Goal: Task Accomplishment & Management: Complete application form

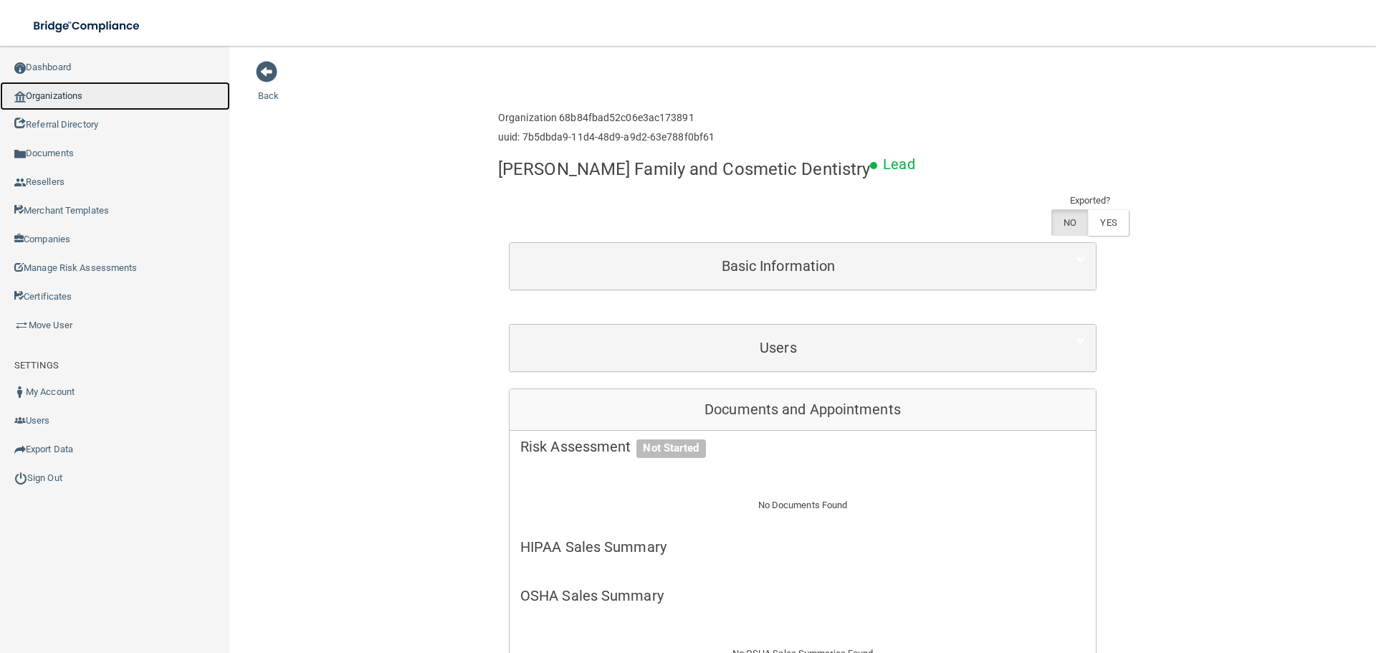
click at [72, 102] on link "Organizations" at bounding box center [115, 96] width 230 height 29
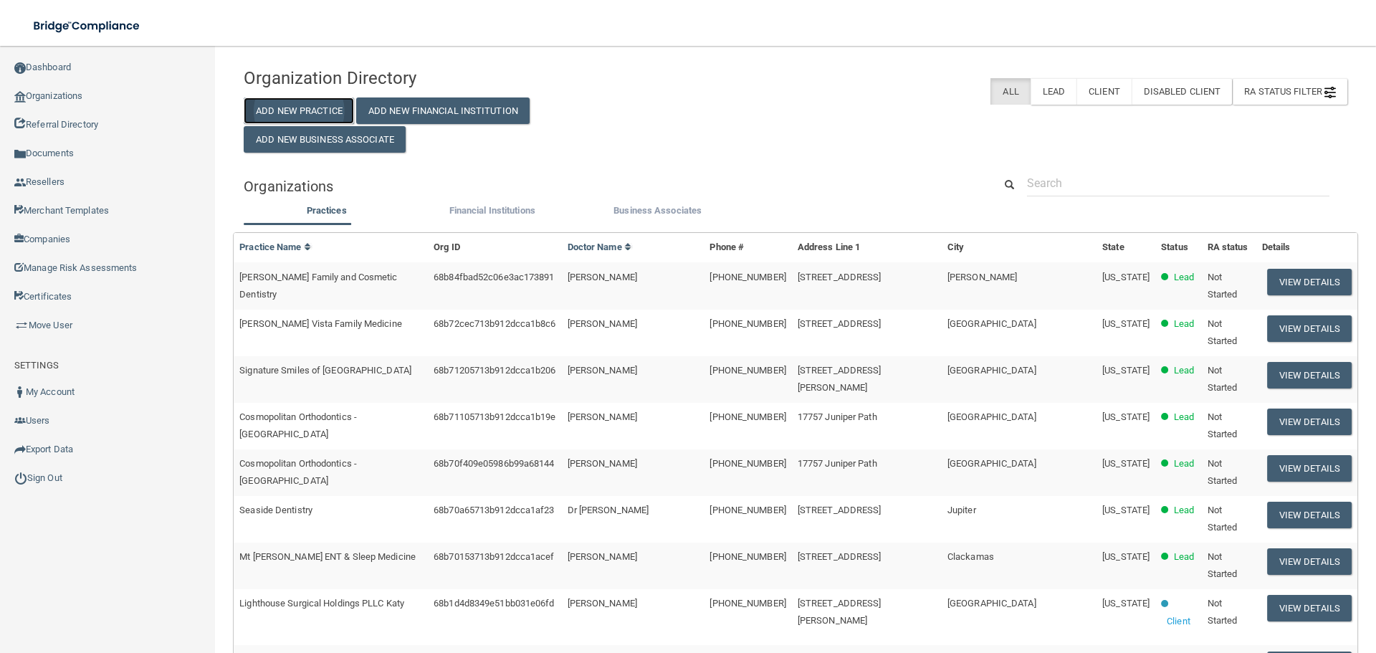
click at [328, 111] on button "Add New Practice" at bounding box center [299, 110] width 110 height 27
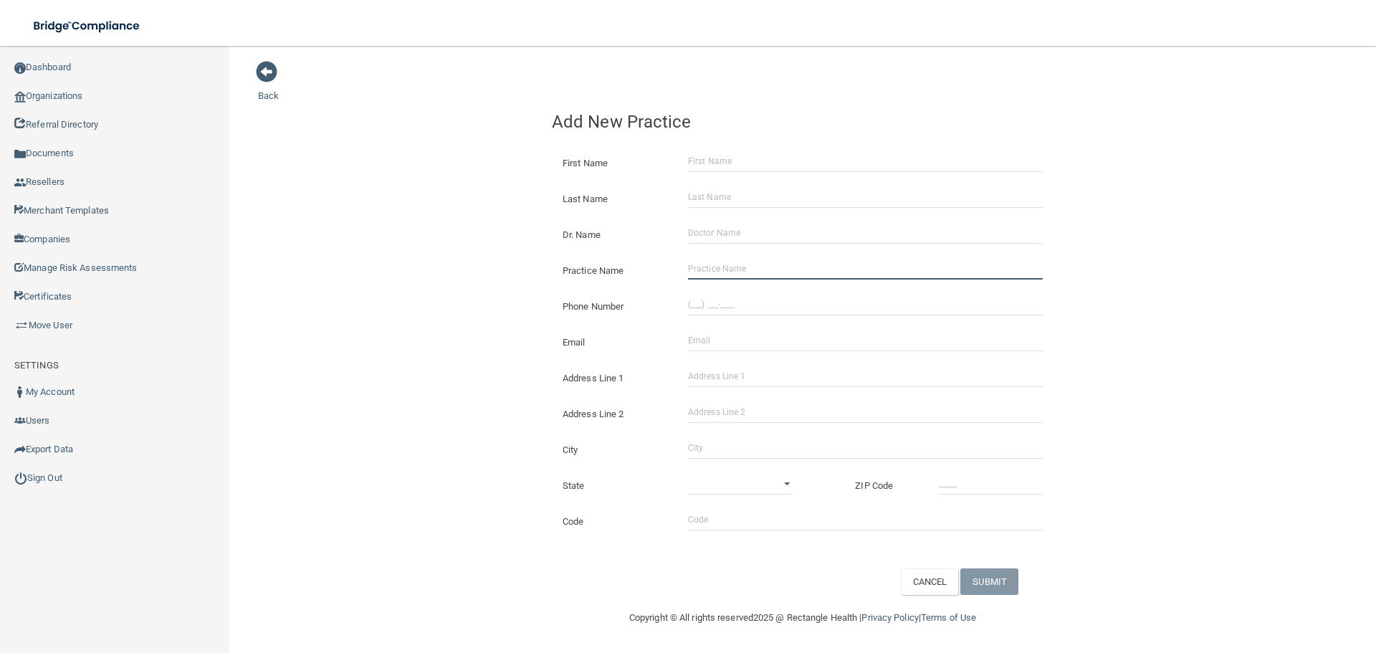
drag, startPoint x: 754, startPoint y: 264, endPoint x: 734, endPoint y: 264, distance: 20.1
click at [754, 264] on input "Practice Name" at bounding box center [865, 269] width 355 height 22
paste input "[GEOGRAPHIC_DATA]"
type input "[GEOGRAPHIC_DATA]"
drag, startPoint x: 744, startPoint y: 295, endPoint x: 715, endPoint y: 296, distance: 28.7
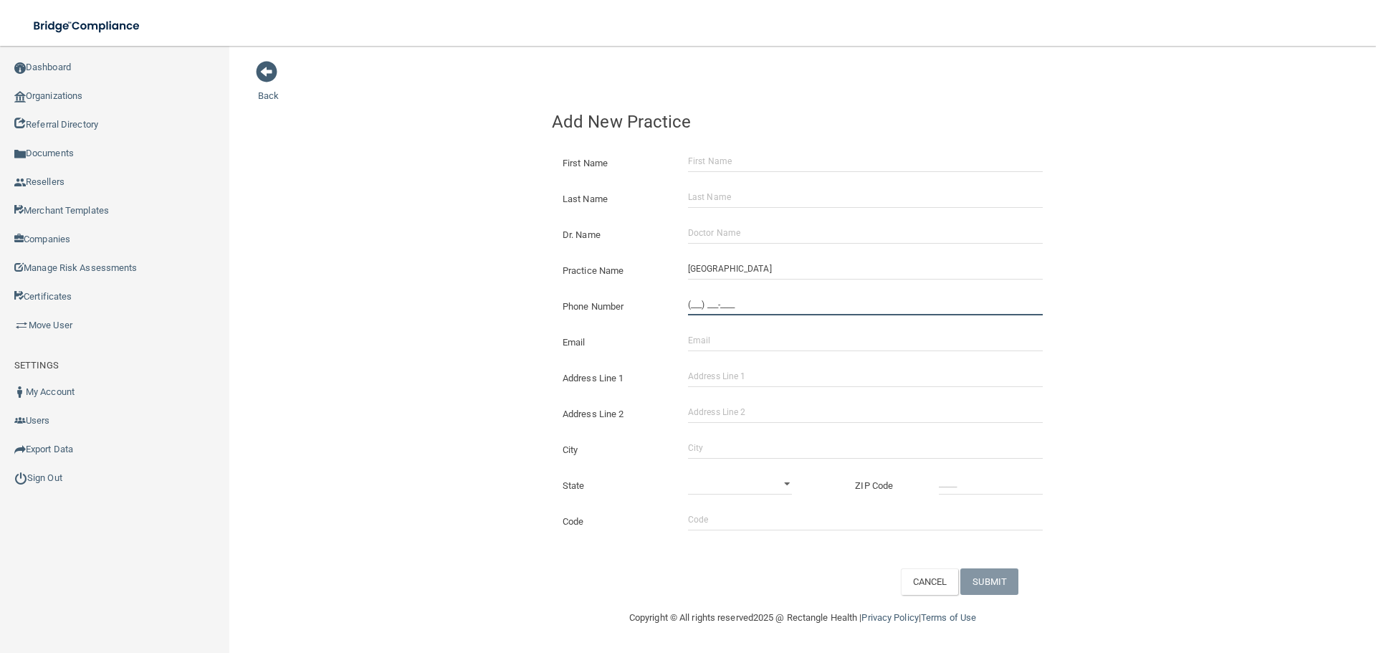
click at [744, 295] on input "(___) ___-____" at bounding box center [865, 305] width 355 height 22
paste input "978) 276-9990"
type input "[PHONE_NUMBER]"
drag, startPoint x: 787, startPoint y: 378, endPoint x: 771, endPoint y: 387, distance: 18.6
click at [787, 378] on input "Address Line 1" at bounding box center [865, 377] width 355 height 22
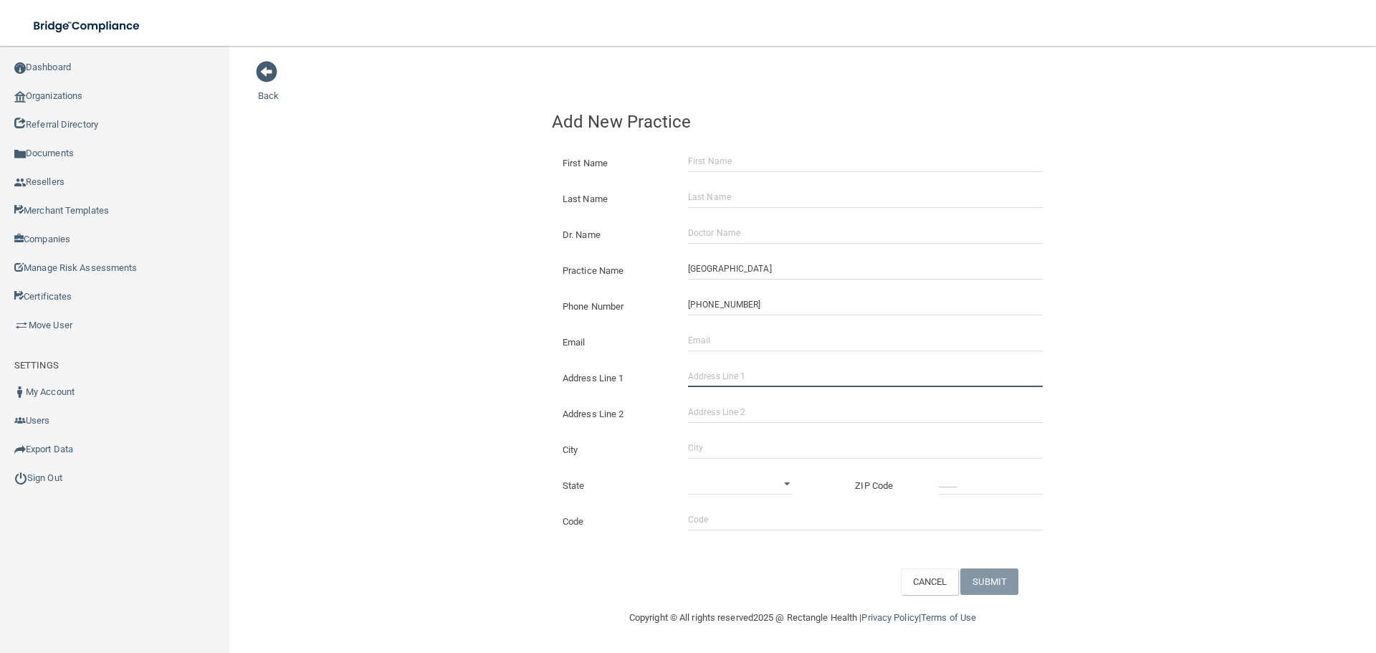
paste input "[STREET_ADDRESS]"
type input "[STREET_ADDRESS]"
click at [748, 442] on input "City" at bounding box center [865, 448] width 355 height 22
type input "[GEOGRAPHIC_DATA]"
click at [750, 492] on select "[US_STATE] [US_STATE] [US_STATE] [US_STATE] [US_STATE] [US_STATE] [US_STATE] [U…" at bounding box center [740, 484] width 104 height 22
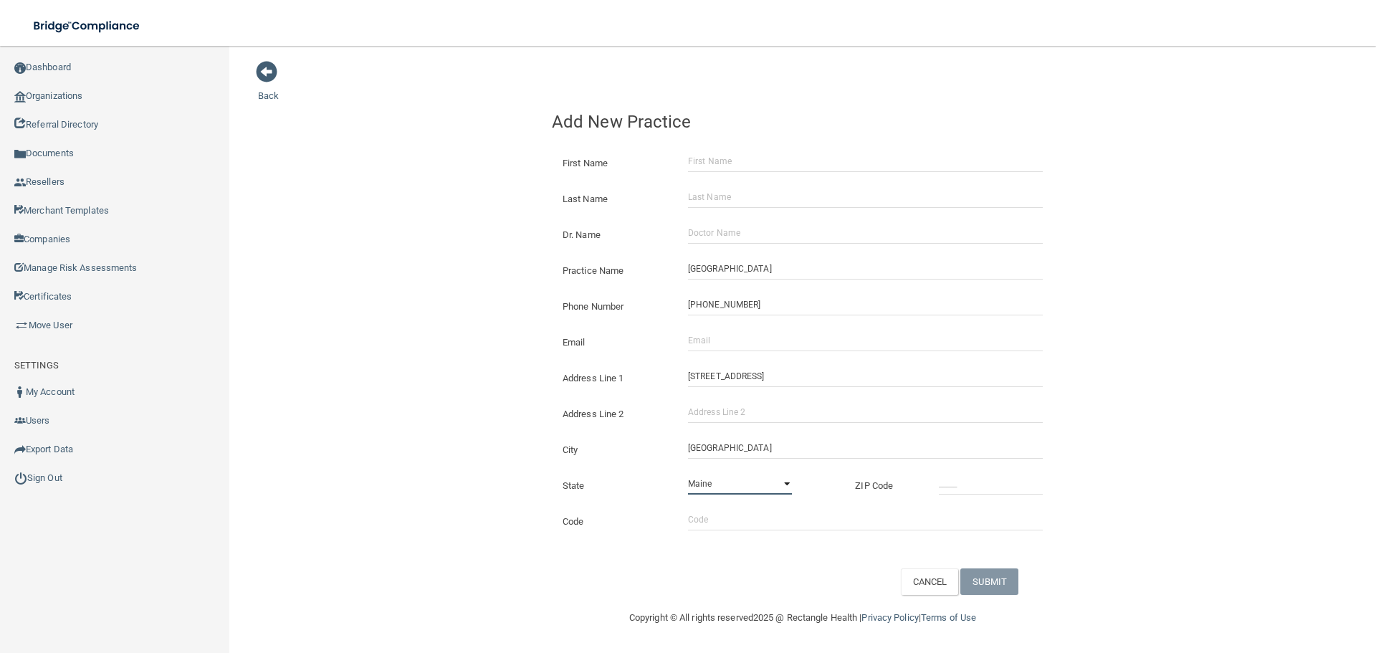
click at [688, 473] on select "[US_STATE] [US_STATE] [US_STATE] [US_STATE] [US_STATE] [US_STATE] [US_STATE] [U…" at bounding box center [740, 484] width 104 height 22
click at [798, 495] on div "[US_STATE] [US_STATE] [US_STATE] [US_STATE] [US_STATE] [US_STATE] [US_STATE] [U…" at bounding box center [739, 484] width 125 height 22
click at [788, 490] on div "[US_STATE] [US_STATE] [US_STATE] [US_STATE] [US_STATE] [US_STATE] [US_STATE] [U…" at bounding box center [739, 484] width 125 height 22
click at [786, 490] on select "[US_STATE] [US_STATE] [US_STATE] [US_STATE] [US_STATE] [US_STATE] [US_STATE] [U…" at bounding box center [740, 484] width 104 height 22
select select "21"
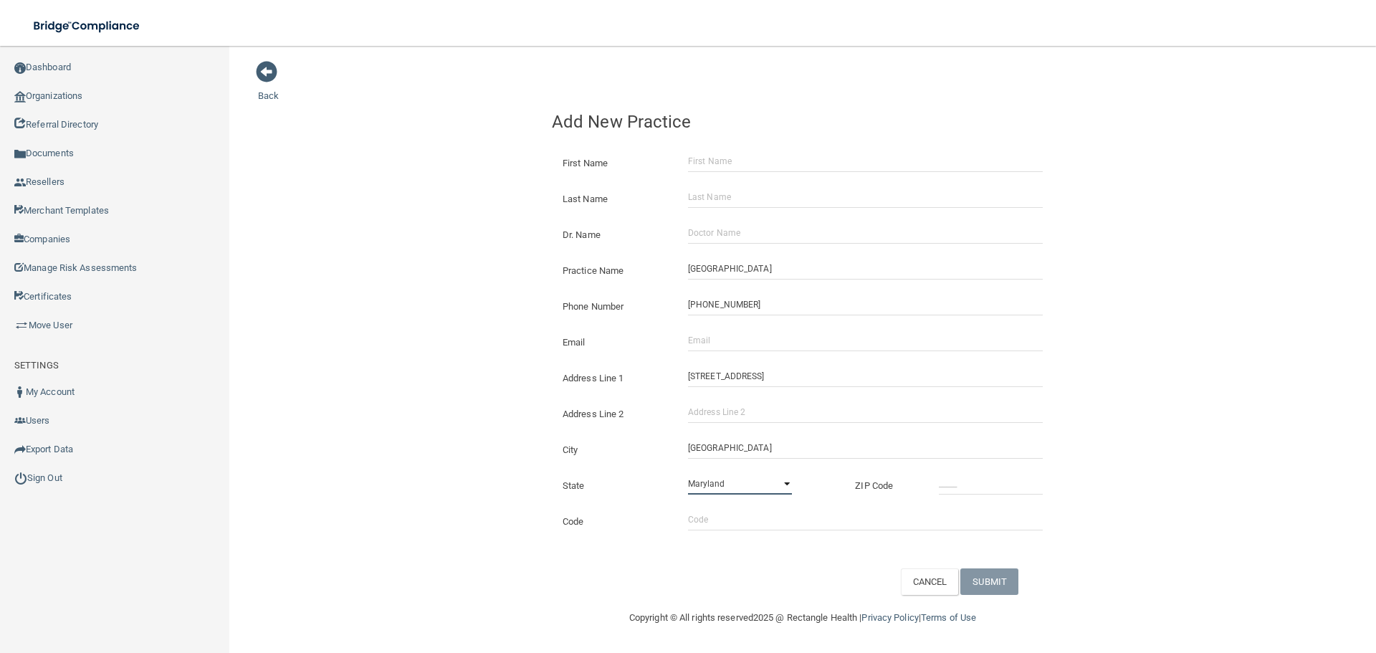
click at [688, 473] on select "[US_STATE] [US_STATE] [US_STATE] [US_STATE] [US_STATE] [US_STATE] [US_STATE] [U…" at bounding box center [740, 484] width 104 height 22
click at [965, 492] on input "_____" at bounding box center [991, 484] width 104 height 22
type input "02141"
click at [360, 399] on div "Back Add New Practice First Name Last Name Dr. Name Practice Name [GEOGRAPHIC_D…" at bounding box center [803, 327] width 1090 height 535
drag, startPoint x: 706, startPoint y: 343, endPoint x: 104, endPoint y: 345, distance: 602.1
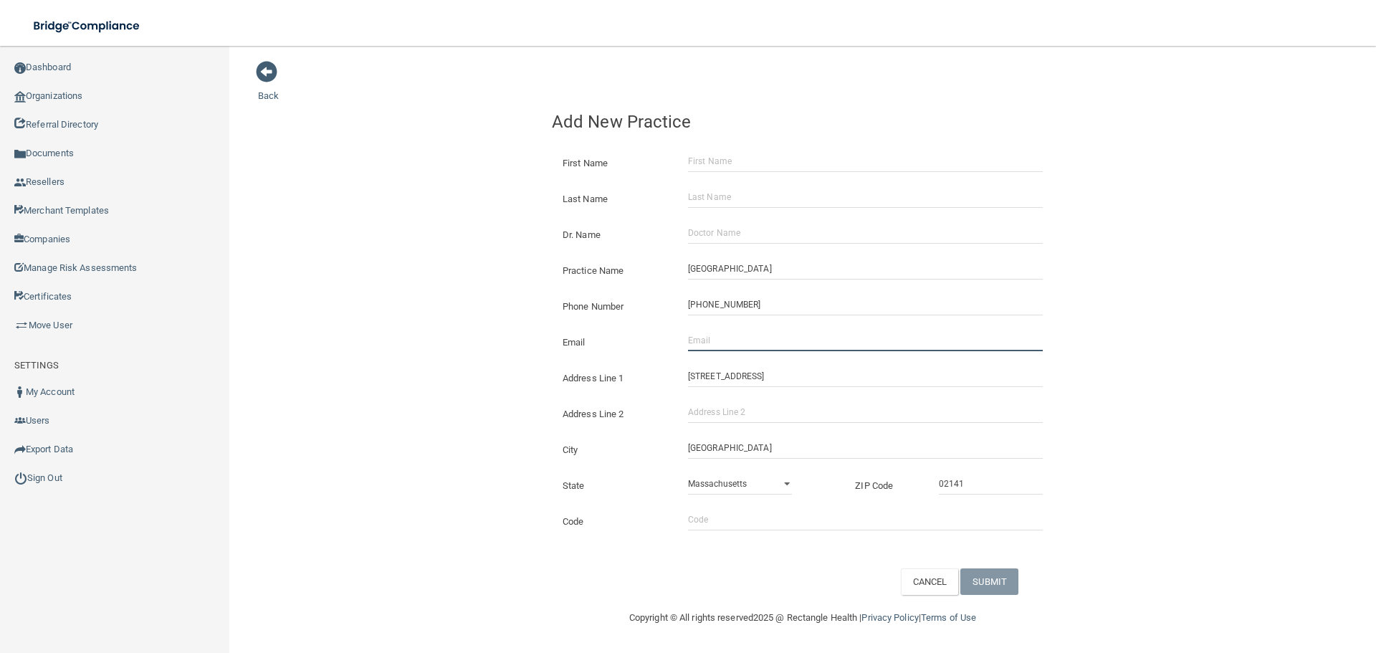
click at [706, 343] on input "Email" at bounding box center [865, 341] width 355 height 22
paste input "[EMAIL_ADDRESS][DOMAIN_NAME]"
click at [706, 343] on input "[EMAIL_ADDRESS][DOMAIN_NAME]" at bounding box center [865, 341] width 355 height 22
drag, startPoint x: 706, startPoint y: 343, endPoint x: 670, endPoint y: 346, distance: 36.0
click at [670, 330] on div "Email [EMAIL_ADDRESS][DOMAIN_NAME] The email address is already taken" at bounding box center [803, 330] width 502 height 0
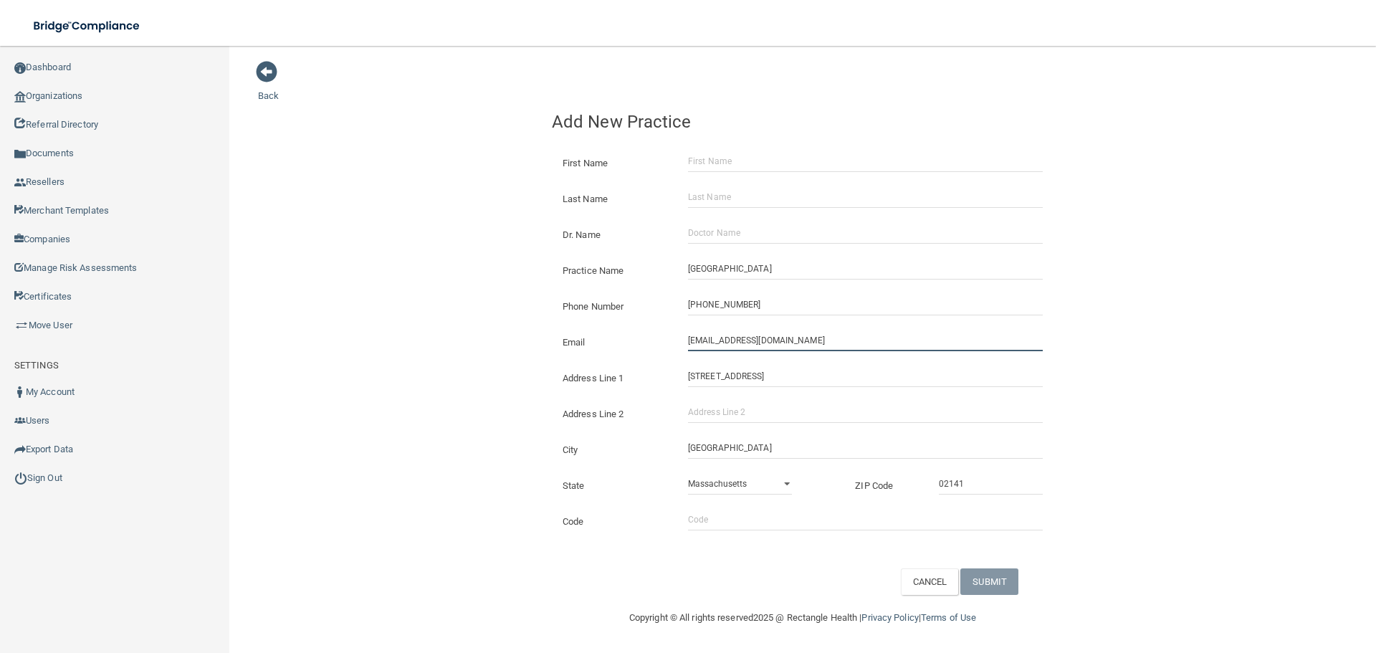
click at [693, 342] on input "[EMAIL_ADDRESS][DOMAIN_NAME]" at bounding box center [865, 341] width 355 height 22
click at [690, 342] on input "[EMAIL_ADDRESS][DOMAIN_NAME]" at bounding box center [865, 341] width 355 height 22
type input "[EMAIL_ADDRESS][DOMAIN_NAME]"
click at [728, 164] on input "First Name" at bounding box center [865, 162] width 355 height 22
paste input "ot [PERSON_NAME]"
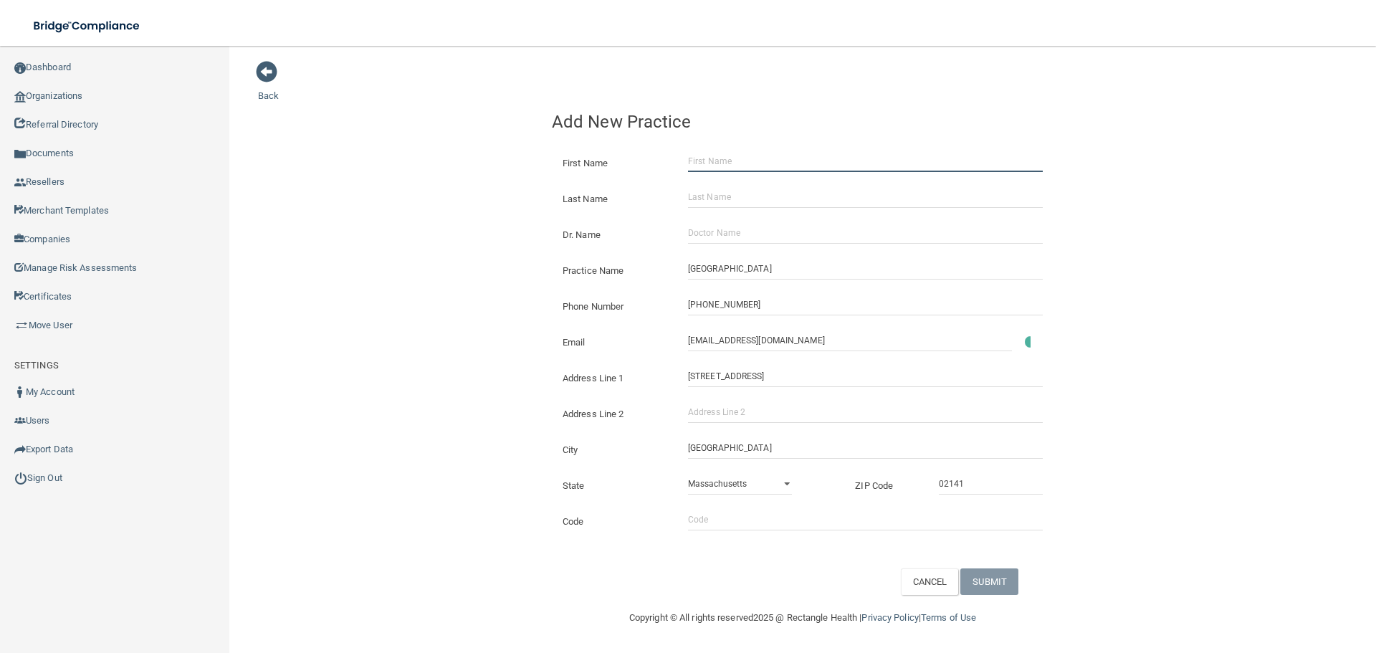
type input "ot [PERSON_NAME]"
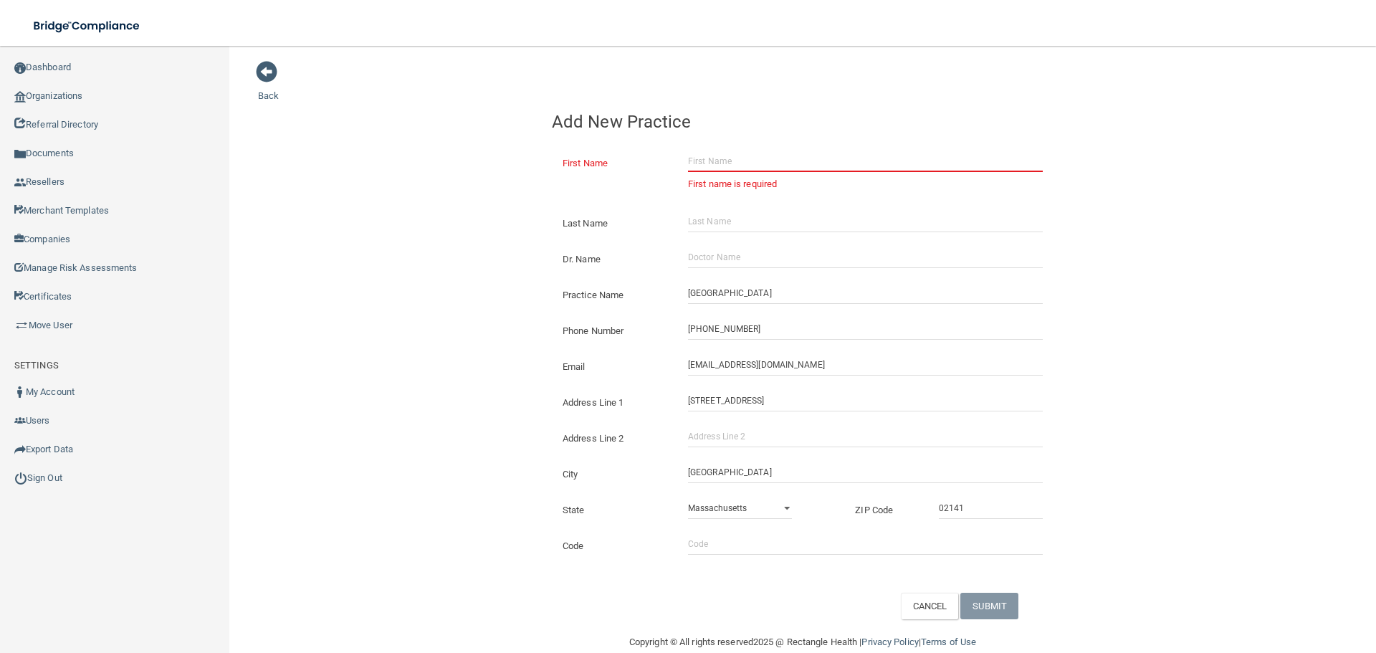
click at [697, 163] on input "First Name" at bounding box center [865, 162] width 355 height 22
paste input "[PERSON_NAME]"
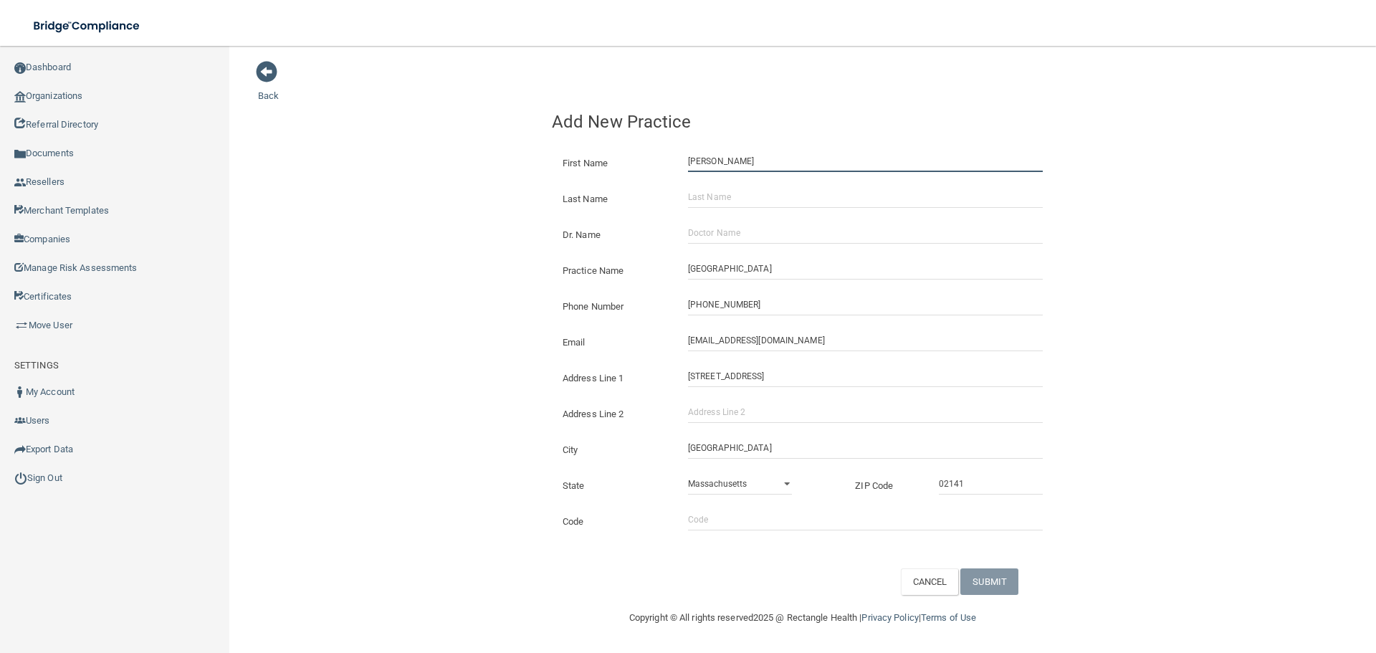
click at [740, 166] on input "[PERSON_NAME]" at bounding box center [865, 162] width 355 height 22
type input "[PERSON_NAME]"
click at [745, 201] on input "Last Name" at bounding box center [865, 197] width 355 height 22
paste input "[PERSON_NAME]"
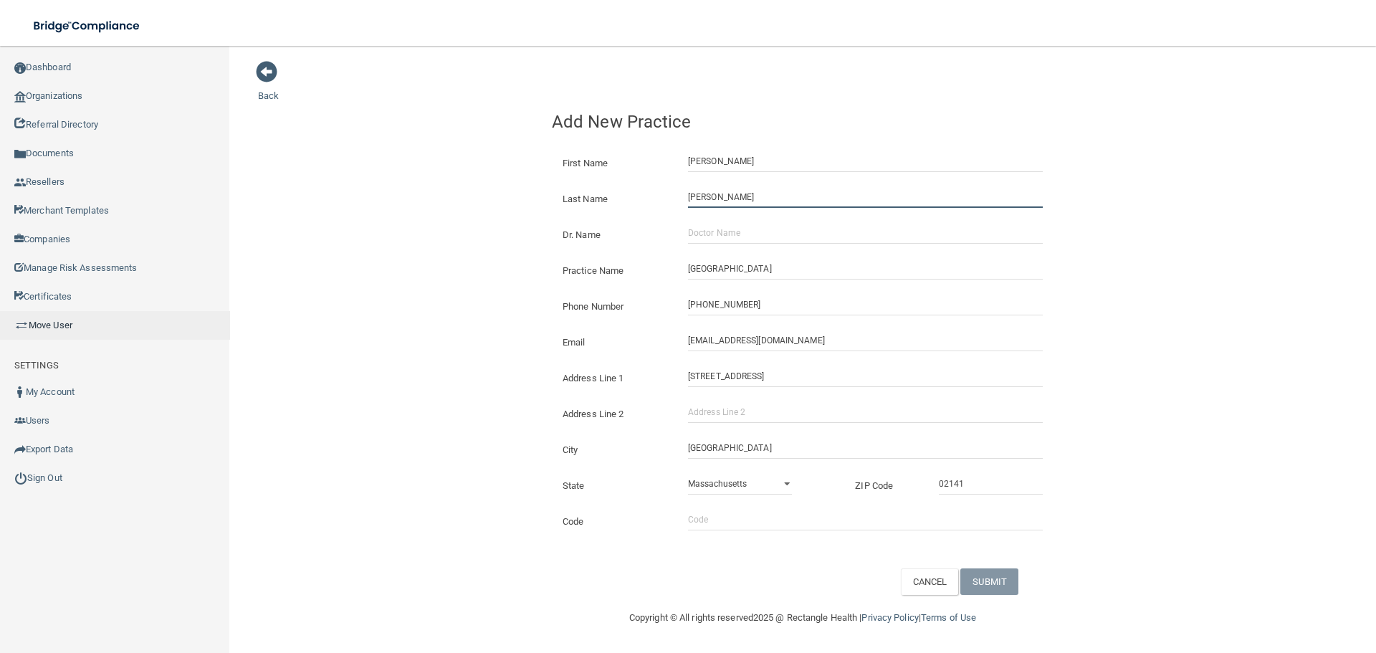
type input "[PERSON_NAME]"
click at [706, 242] on input "Dr. Name" at bounding box center [865, 233] width 355 height 22
paste input "Gurijinder [PERSON_NAME]"
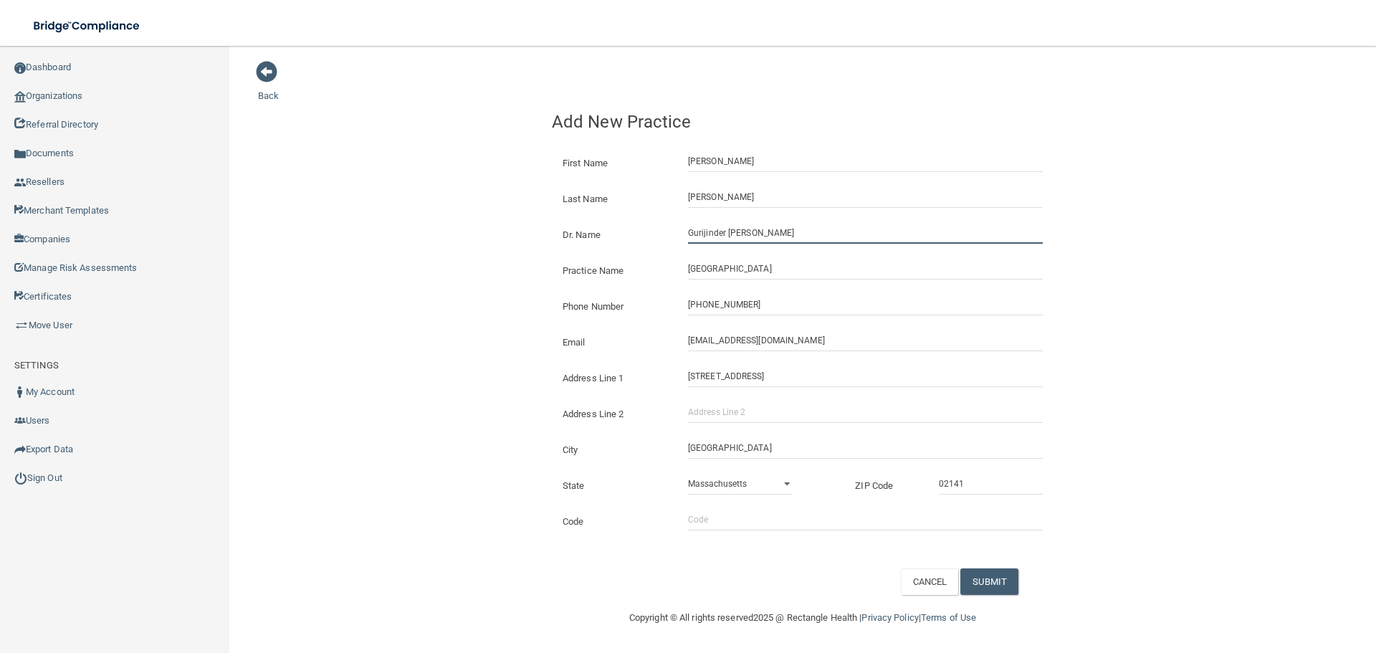
type input "Gurijinder [PERSON_NAME]"
drag, startPoint x: 543, startPoint y: 248, endPoint x: 631, endPoint y: 345, distance: 131.4
click at [543, 248] on div "Practice Name [GEOGRAPHIC_DATA]" at bounding box center [802, 265] width 523 height 36
click at [987, 581] on button "SUBMIT" at bounding box center [989, 581] width 58 height 27
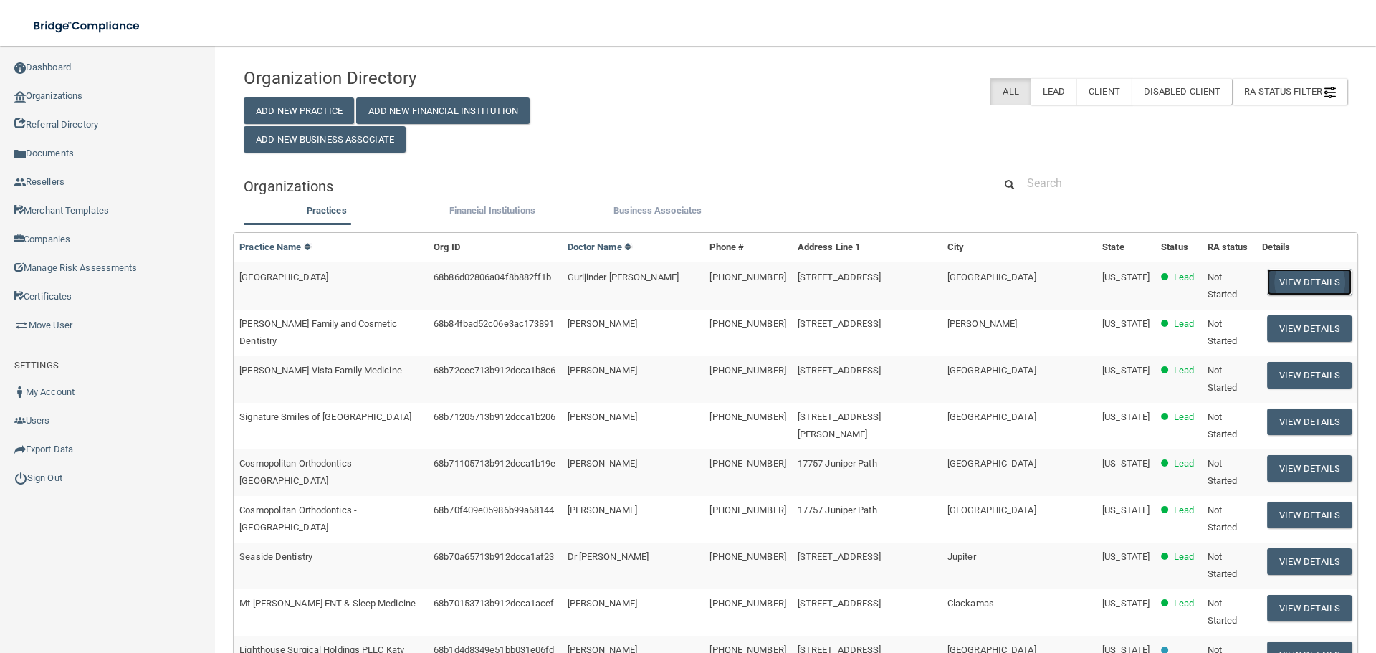
click at [1272, 275] on button "View Details" at bounding box center [1309, 282] width 85 height 27
